Goal: Task Accomplishment & Management: Manage account settings

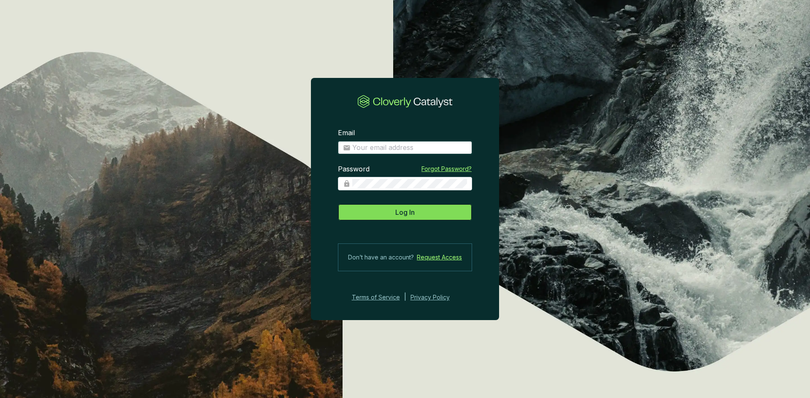
type input "zheath@greatbearcarbon.ca"
click at [412, 213] on span "Log In" at bounding box center [404, 212] width 19 height 10
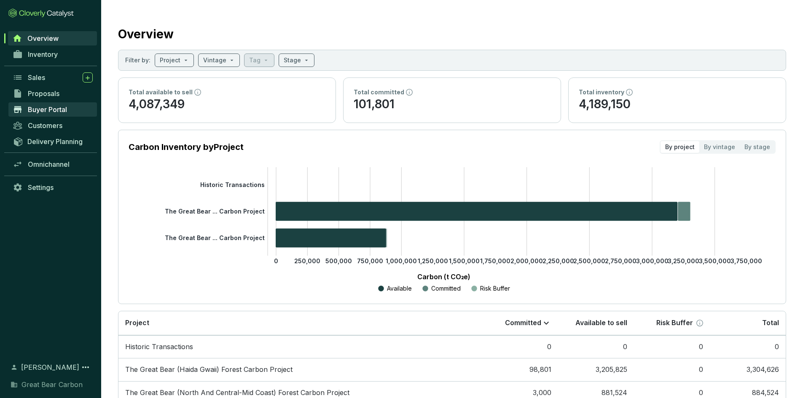
click at [51, 107] on span "Buyer Portal" at bounding box center [47, 109] width 39 height 8
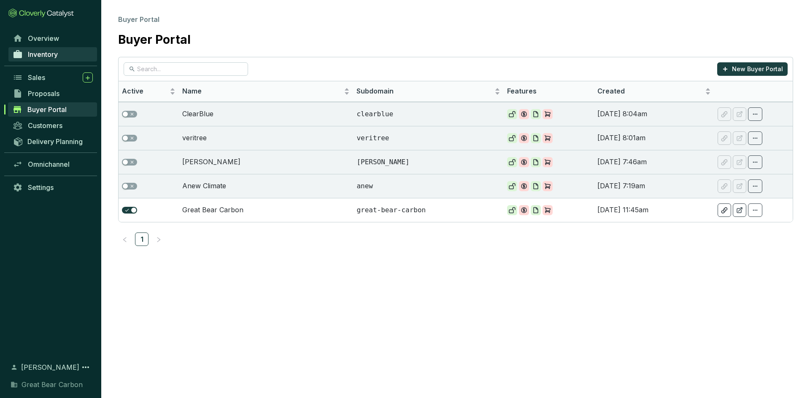
click at [42, 52] on span "Inventory" at bounding box center [43, 54] width 30 height 8
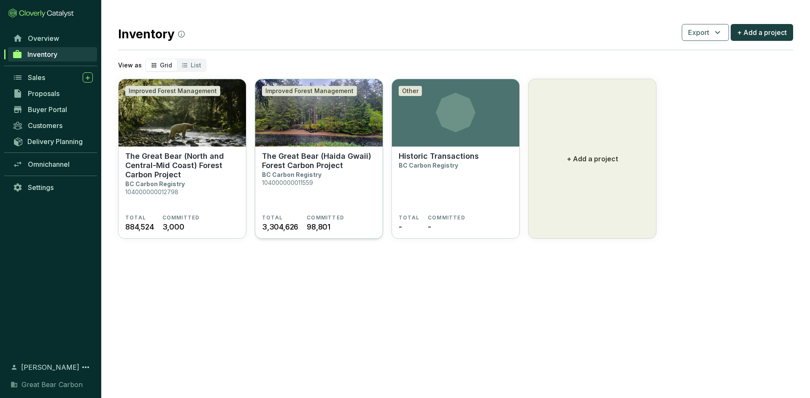
click at [299, 172] on p "BC Carbon Registry" at bounding box center [291, 174] width 59 height 7
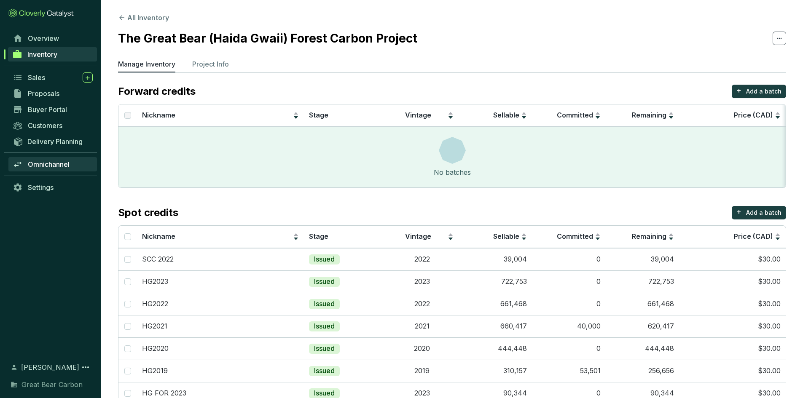
click at [58, 164] on span "Omnichannel" at bounding box center [49, 164] width 42 height 8
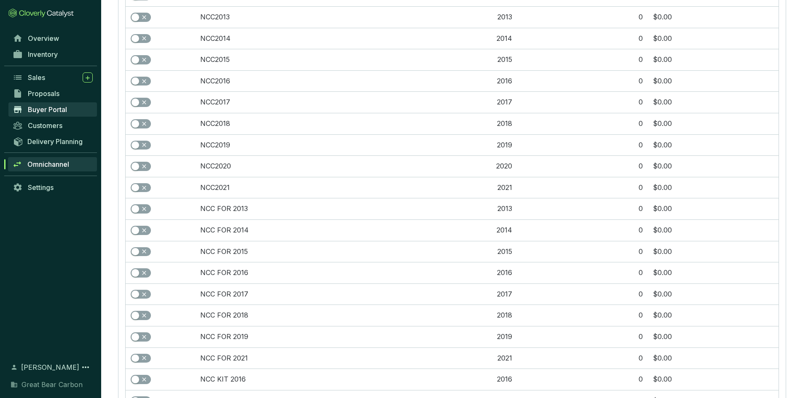
scroll to position [505, 0]
click at [54, 107] on span "Buyer Portal" at bounding box center [47, 109] width 39 height 8
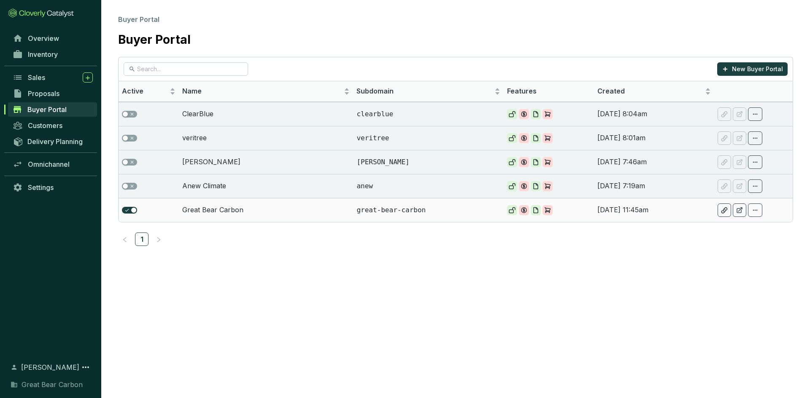
click at [214, 211] on td "Great Bear Carbon" at bounding box center [266, 210] width 175 height 24
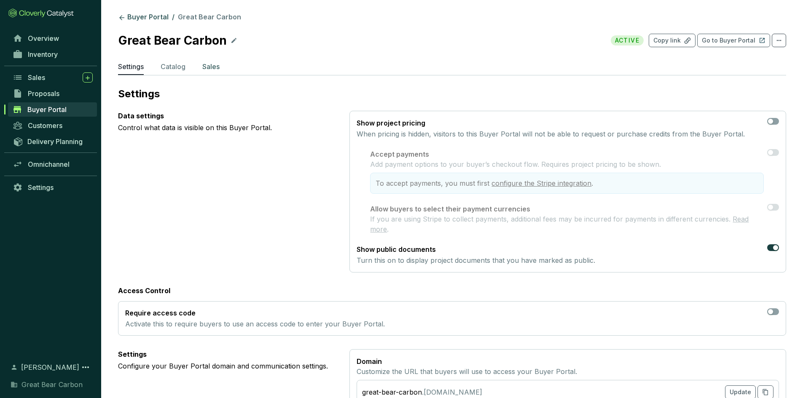
drag, startPoint x: 179, startPoint y: 67, endPoint x: 204, endPoint y: 67, distance: 25.7
click at [179, 67] on p "Catalog" at bounding box center [173, 67] width 25 height 10
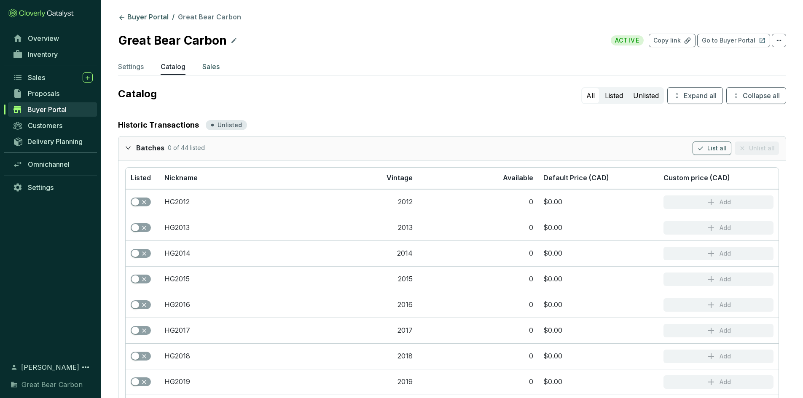
click at [212, 69] on p "Sales" at bounding box center [210, 67] width 17 height 10
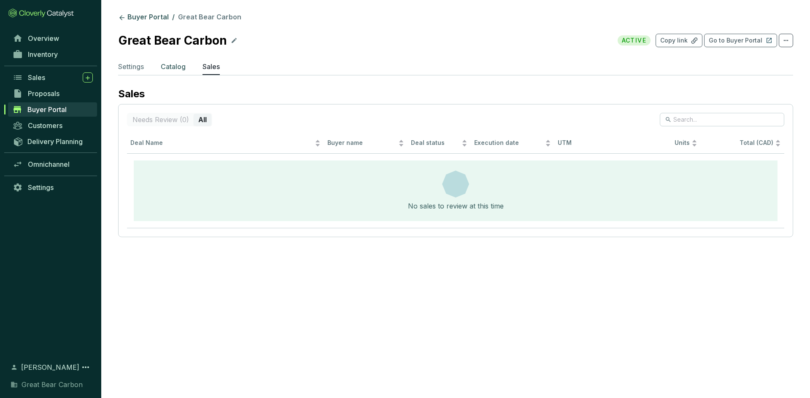
click at [175, 70] on p "Catalog" at bounding box center [173, 67] width 25 height 10
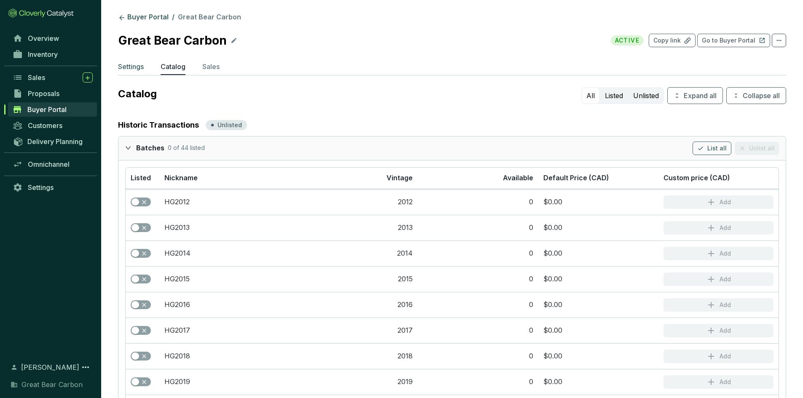
click at [140, 70] on p "Settings" at bounding box center [131, 67] width 26 height 10
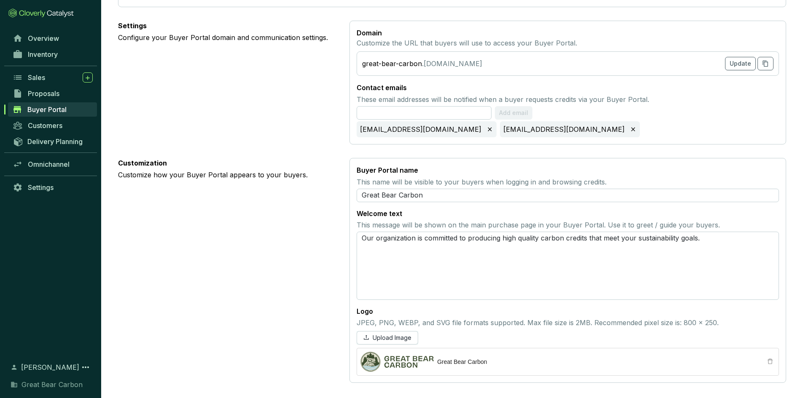
scroll to position [331, 0]
click at [44, 139] on span "Delivery Planning" at bounding box center [54, 141] width 55 height 8
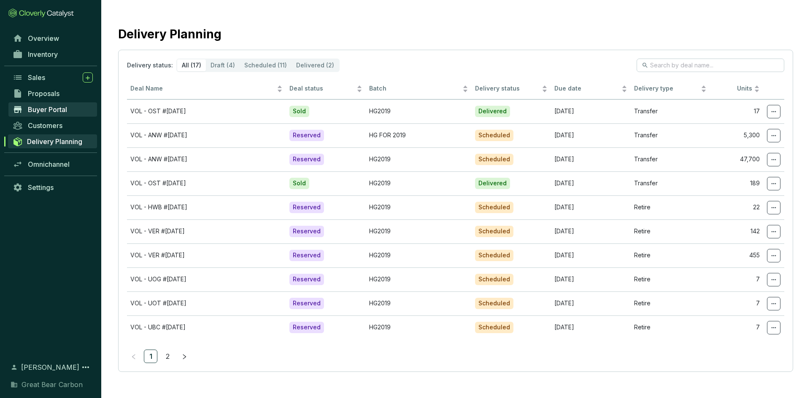
click at [47, 109] on span "Buyer Portal" at bounding box center [47, 109] width 39 height 8
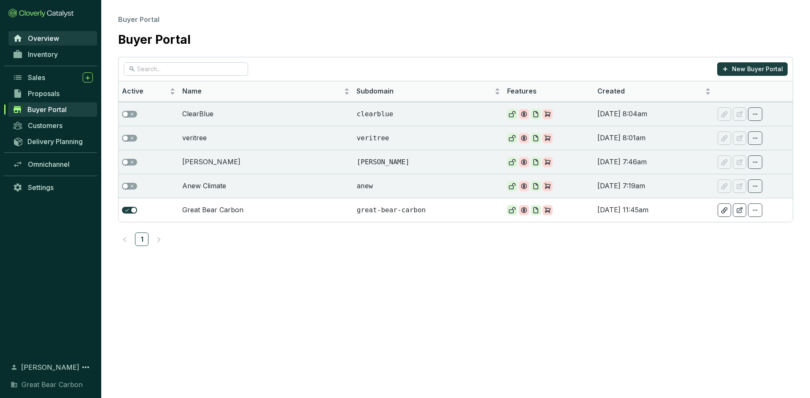
click at [46, 37] on span "Overview" at bounding box center [43, 38] width 31 height 8
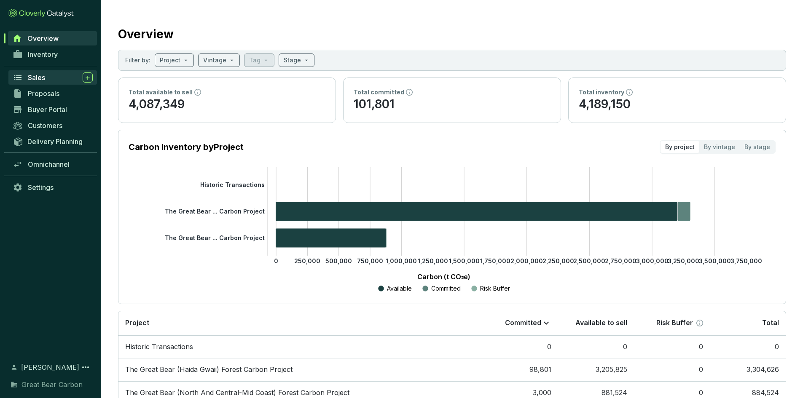
click at [28, 79] on span "Sales" at bounding box center [36, 77] width 17 height 8
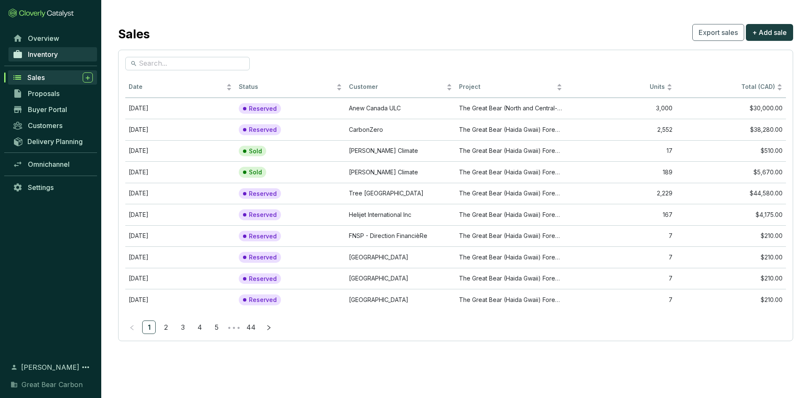
click at [46, 58] on span "Inventory" at bounding box center [43, 54] width 30 height 8
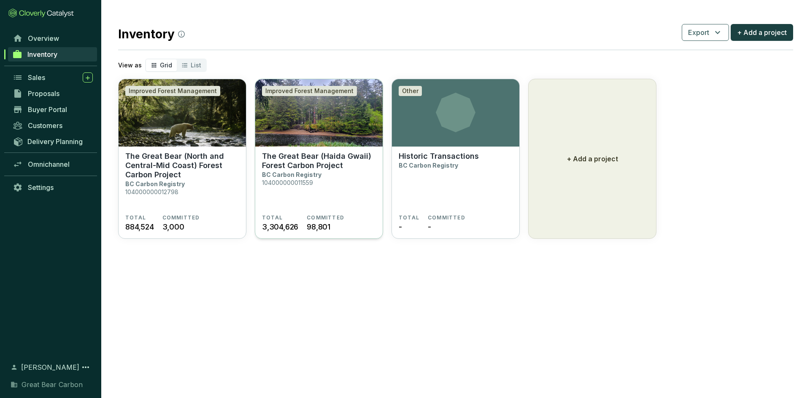
click at [310, 169] on p "The Great Bear (Haida Gwaii) Forest Carbon Project" at bounding box center [319, 161] width 114 height 19
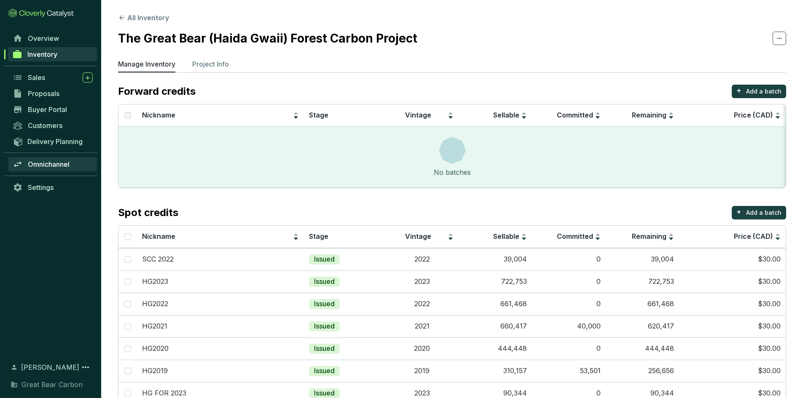
click at [55, 162] on span "Omnichannel" at bounding box center [49, 164] width 42 height 8
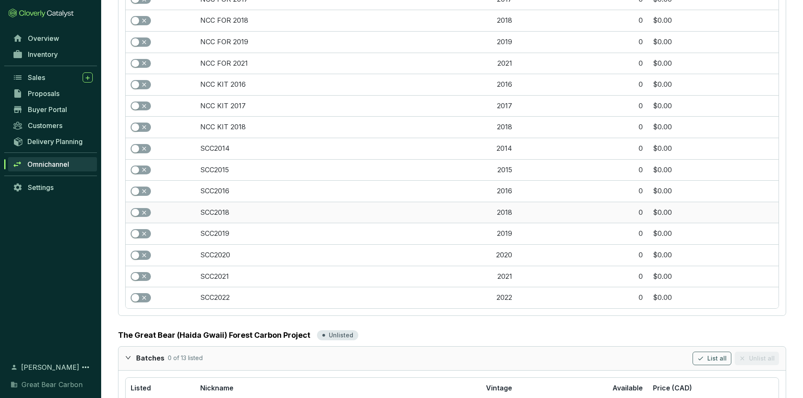
scroll to position [800, 0]
click at [220, 148] on link "SCC2014" at bounding box center [215, 148] width 30 height 8
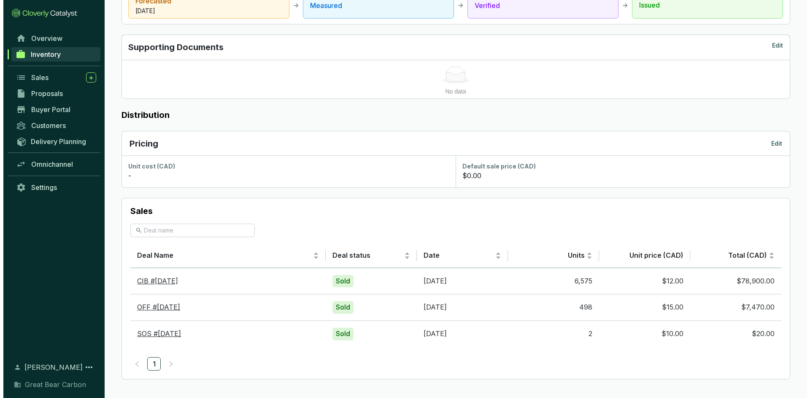
scroll to position [389, 0]
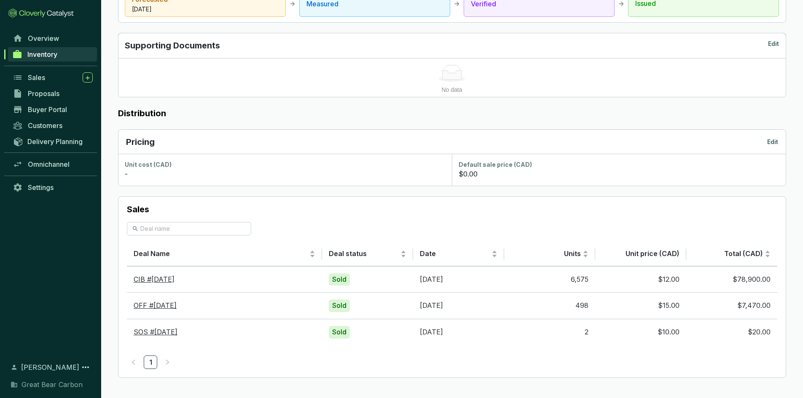
click at [772, 142] on p "Edit" at bounding box center [772, 142] width 11 height 8
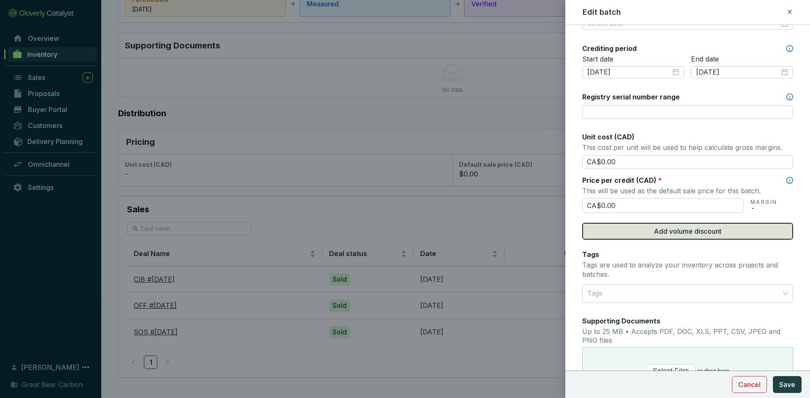
scroll to position [281, 0]
click at [694, 233] on span "Add volume discount" at bounding box center [687, 231] width 67 height 10
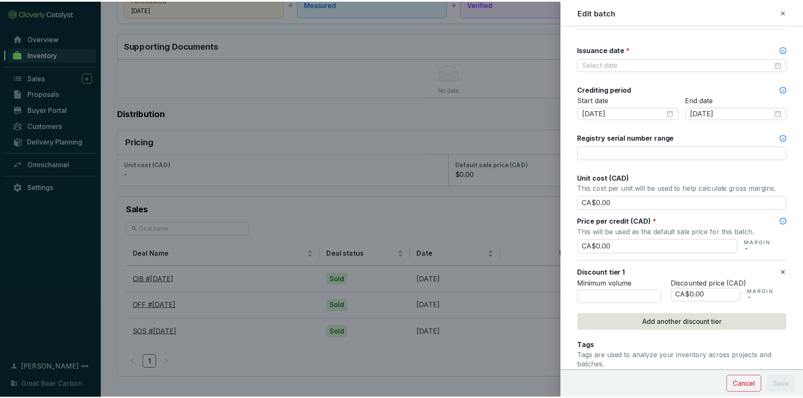
scroll to position [239, 0]
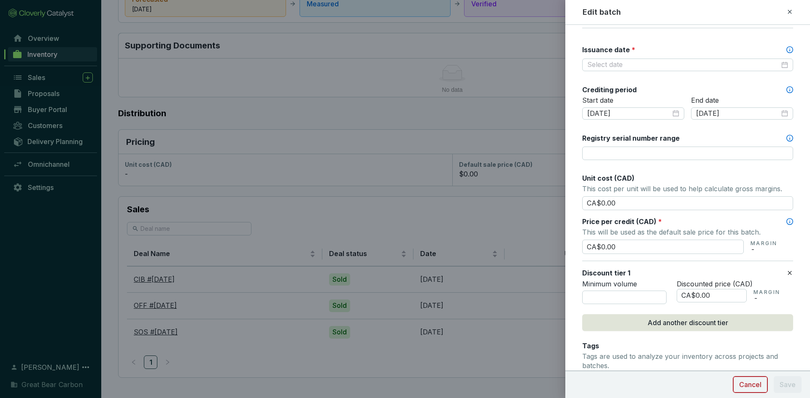
click at [742, 384] on span "Cancel" at bounding box center [750, 385] width 22 height 10
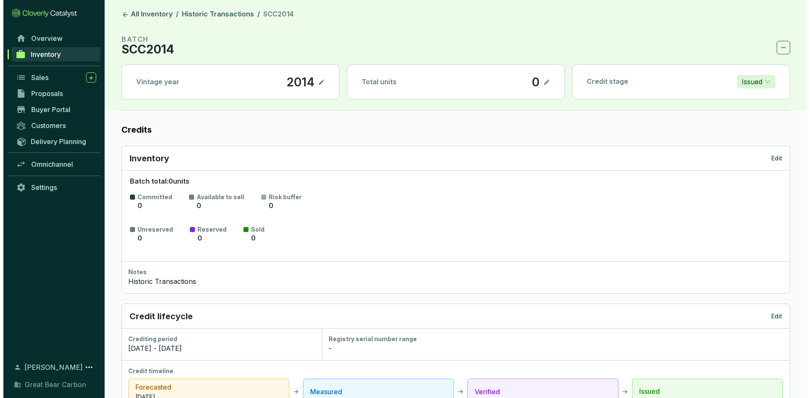
scroll to position [0, 0]
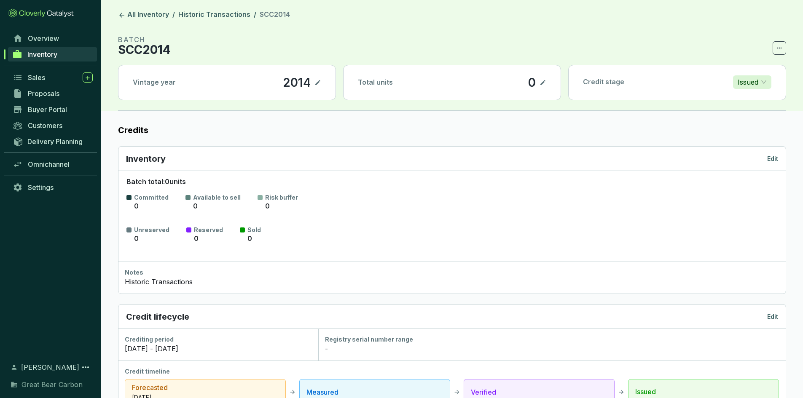
click at [277, 12] on span "SCC2014" at bounding box center [275, 14] width 30 height 8
click at [147, 11] on link "All Inventory" at bounding box center [143, 15] width 54 height 10
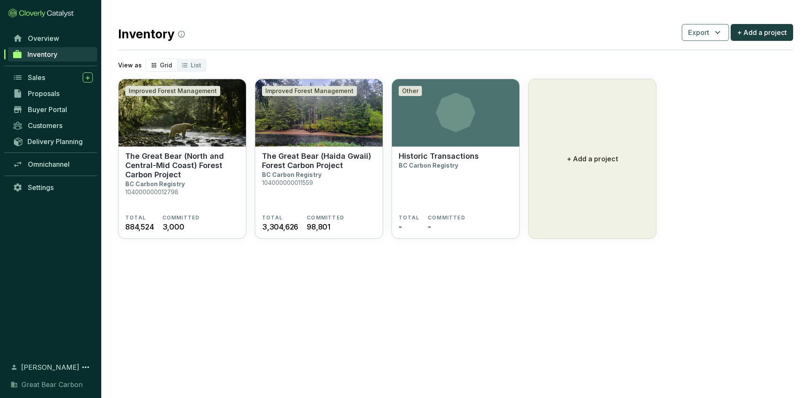
click at [39, 56] on span "Inventory" at bounding box center [42, 54] width 30 height 8
click at [44, 54] on span "Inventory" at bounding box center [42, 54] width 30 height 8
click at [161, 169] on p "The Great Bear (North and Central-Mid Coast) Forest Carbon Project" at bounding box center [182, 166] width 114 height 28
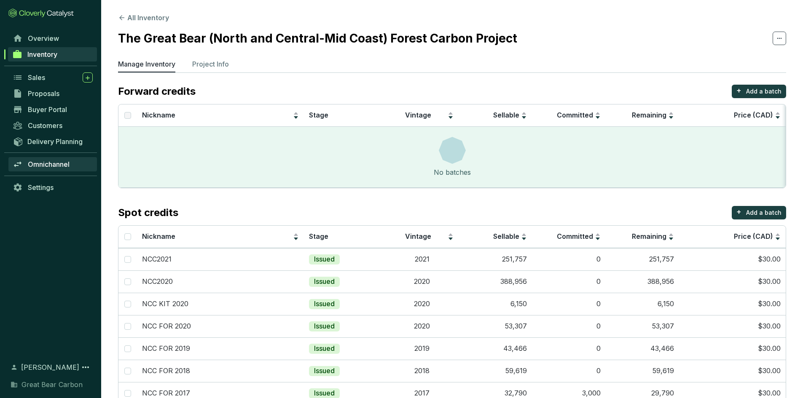
click at [58, 164] on span "Omnichannel" at bounding box center [49, 164] width 42 height 8
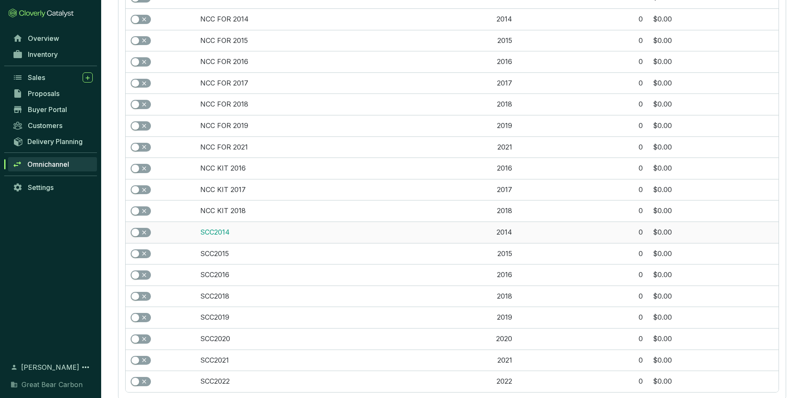
scroll to position [716, 0]
click at [218, 234] on link "SCC2014" at bounding box center [215, 232] width 30 height 8
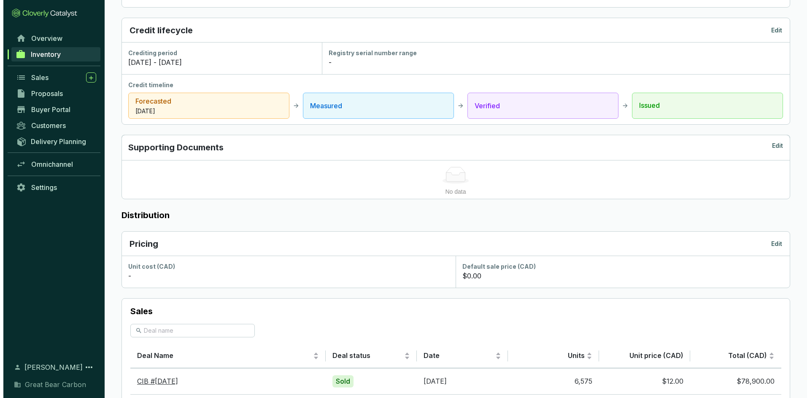
scroll to position [389, 0]
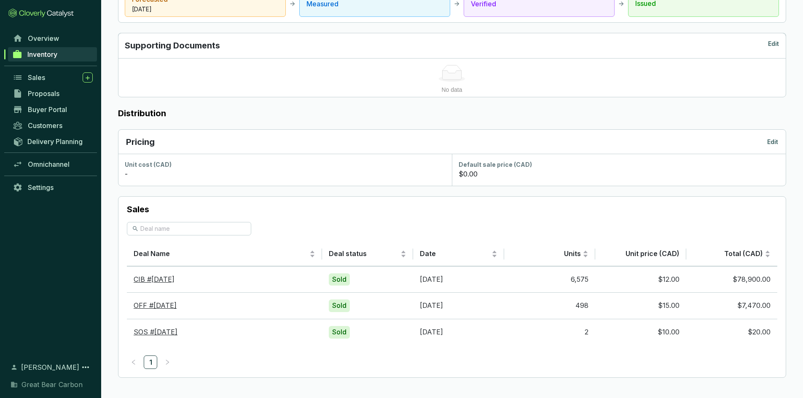
click at [769, 142] on p "Edit" at bounding box center [772, 142] width 11 height 8
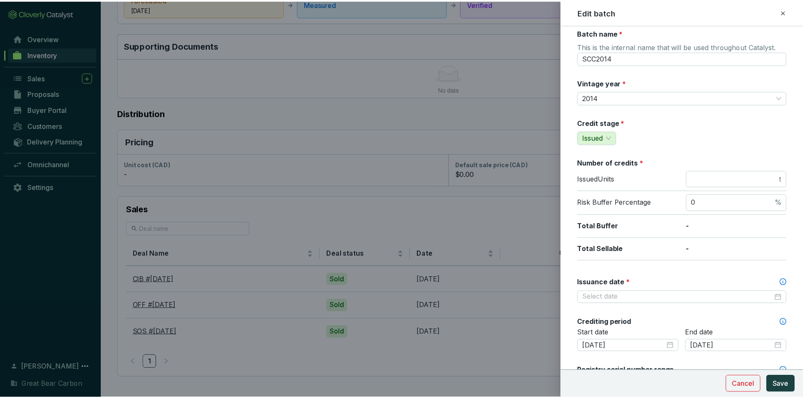
scroll to position [0, 0]
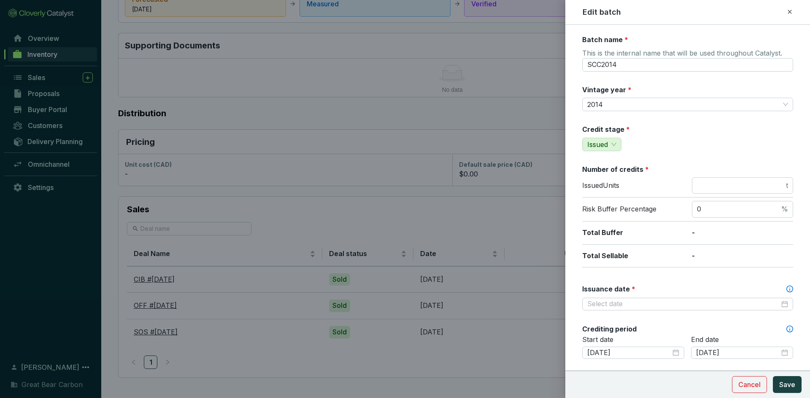
click at [790, 13] on icon at bounding box center [789, 12] width 7 height 10
